Goal: Submit feedback/report problem: Leave review/rating

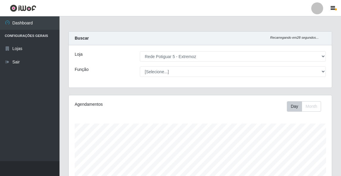
select select "79"
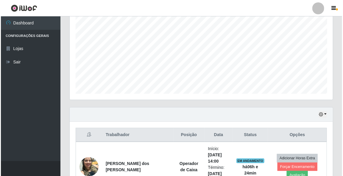
scroll to position [167, 0]
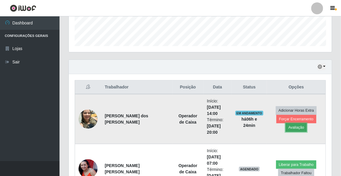
click at [299, 126] on button "Avaliação" at bounding box center [296, 127] width 21 height 8
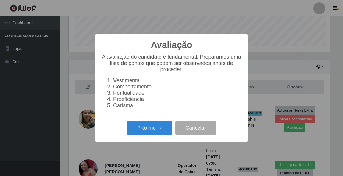
scroll to position [124, 261]
click at [145, 127] on button "Próximo →" at bounding box center [149, 128] width 45 height 14
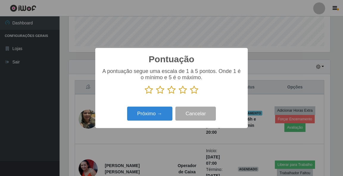
scroll to position [297666, 297528]
click at [195, 88] on icon at bounding box center [194, 89] width 8 height 9
click at [190, 94] on input "radio" at bounding box center [190, 94] width 0 height 0
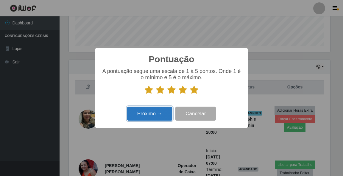
click at [150, 113] on button "Próximo →" at bounding box center [149, 114] width 45 height 14
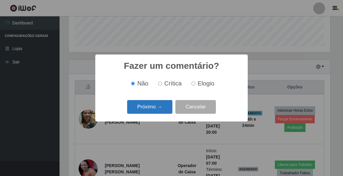
click at [148, 108] on button "Próximo →" at bounding box center [149, 107] width 45 height 14
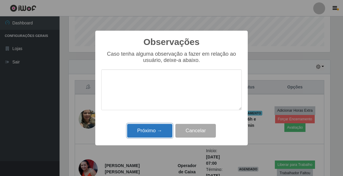
click at [151, 131] on button "Próximo →" at bounding box center [149, 131] width 45 height 14
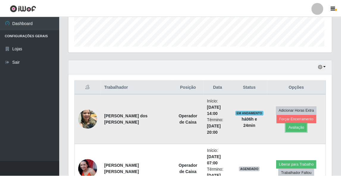
scroll to position [124, 263]
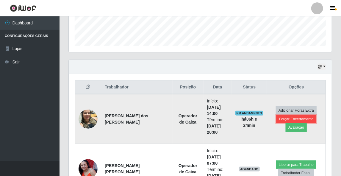
click at [278, 118] on button "Forçar Encerramento" at bounding box center [297, 119] width 40 height 8
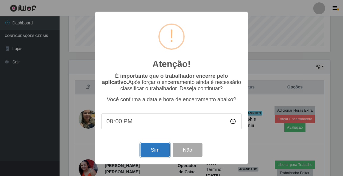
click at [153, 152] on button "Sim" at bounding box center [155, 150] width 29 height 14
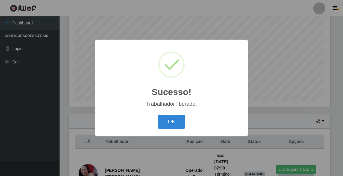
click at [167, 130] on div "OK Cancel" at bounding box center [171, 121] width 141 height 17
click at [174, 125] on button "OK" at bounding box center [172, 122] width 28 height 14
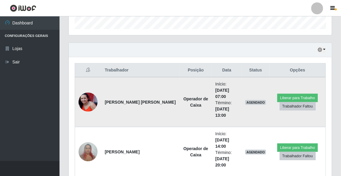
scroll to position [136, 0]
